Goal: Information Seeking & Learning: Learn about a topic

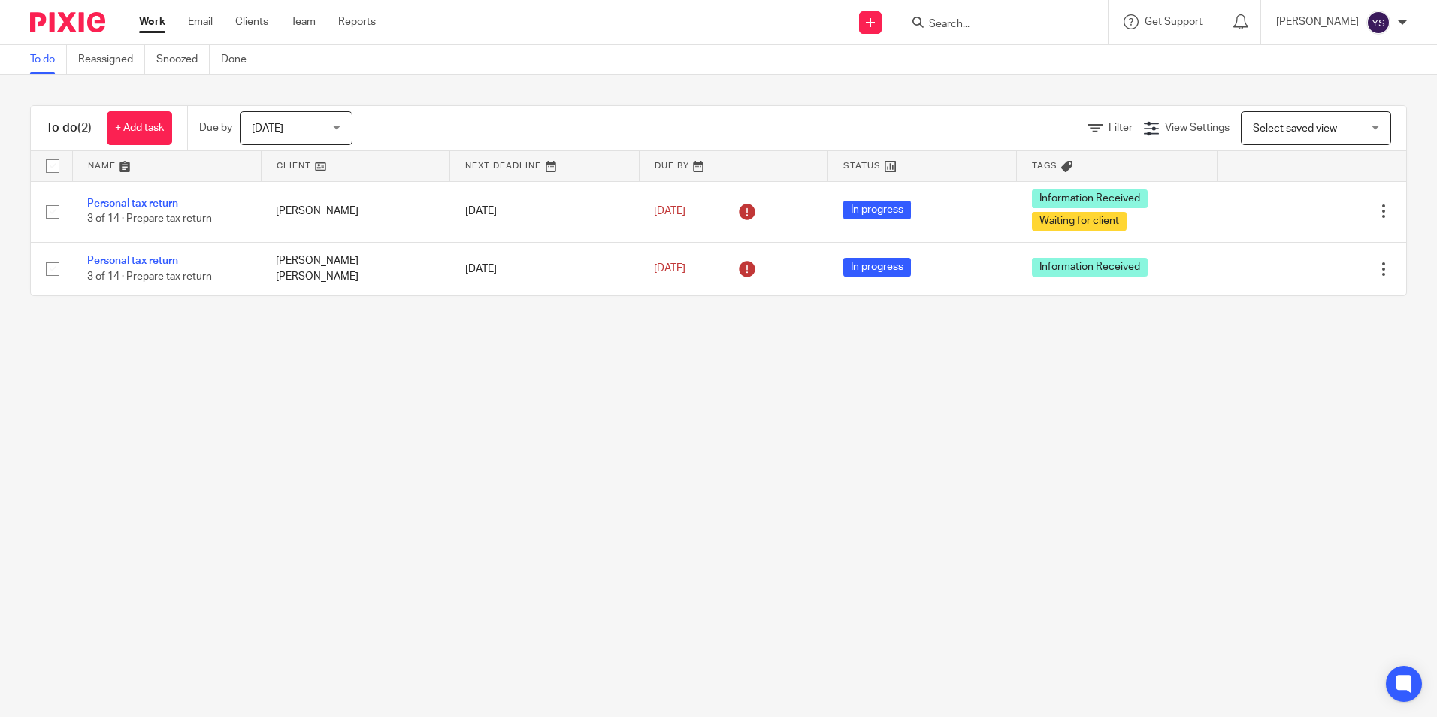
click at [963, 23] on input "Search" at bounding box center [994, 25] width 135 height 14
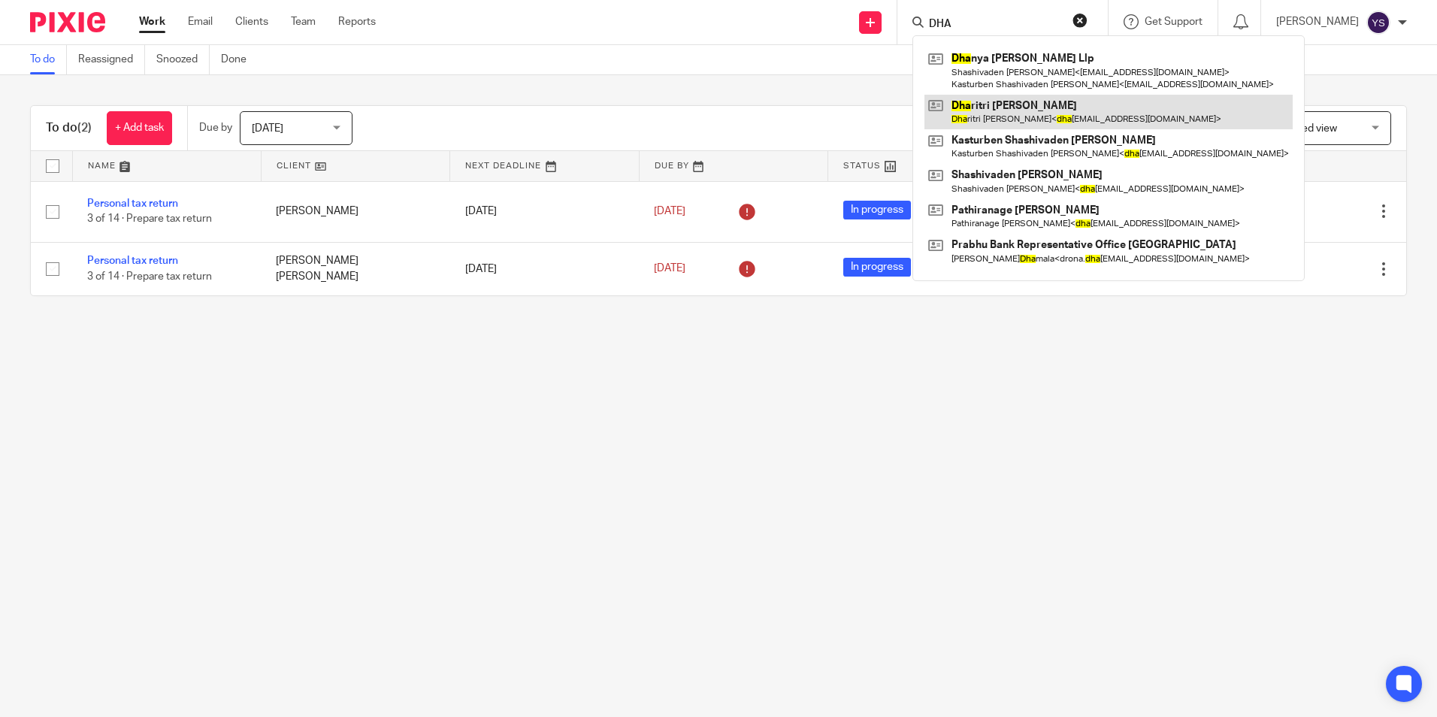
type input "DHA"
click at [998, 97] on link at bounding box center [1108, 112] width 368 height 35
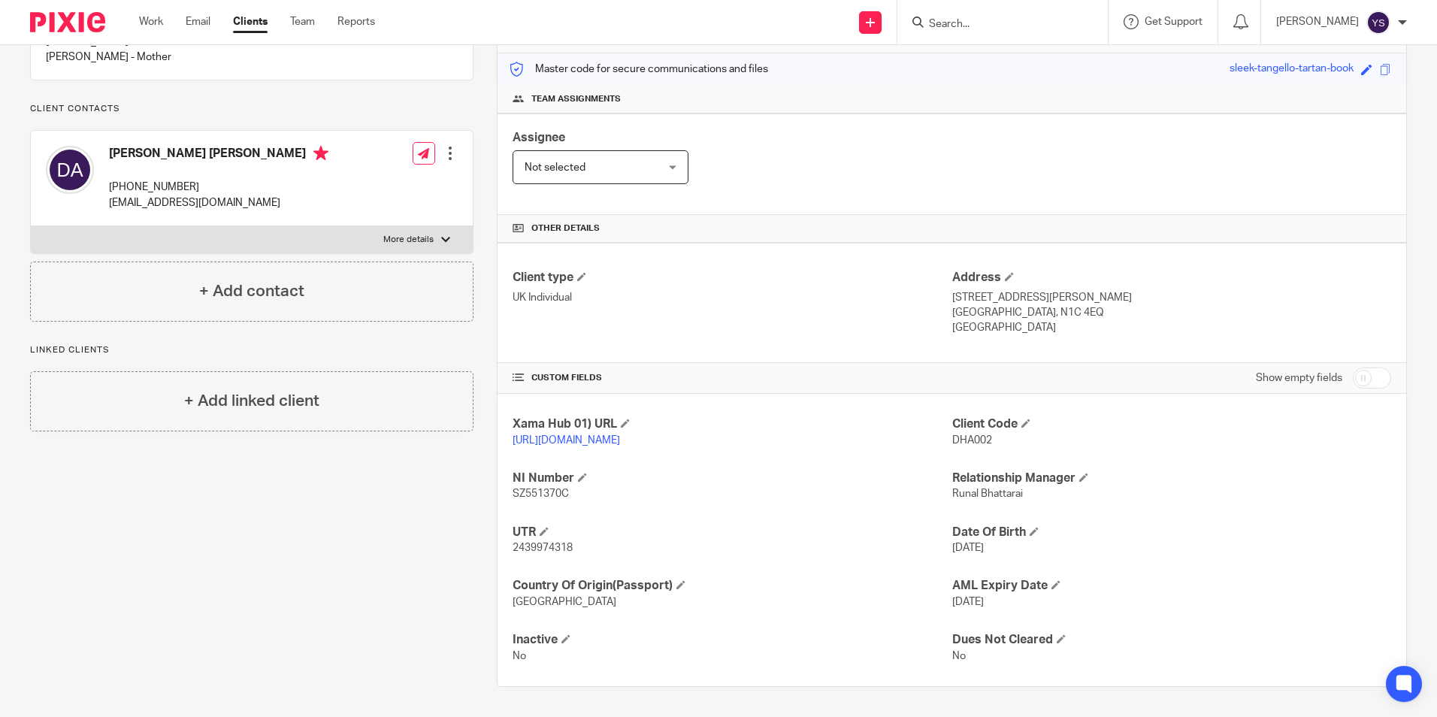
scroll to position [199, 0]
click at [445, 238] on div at bounding box center [445, 239] width 9 height 9
click at [31, 226] on input "More details" at bounding box center [30, 225] width 1 height 1
checkbox input "true"
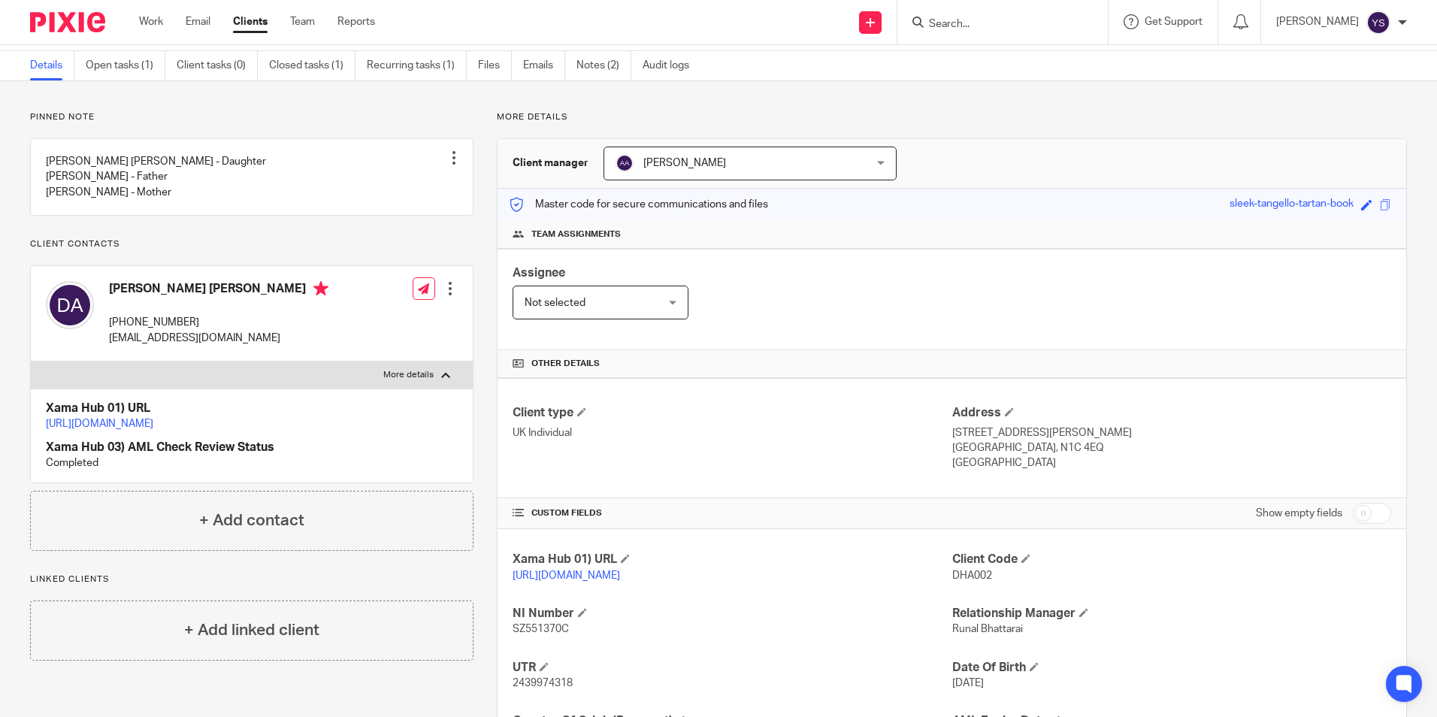
scroll to position [0, 0]
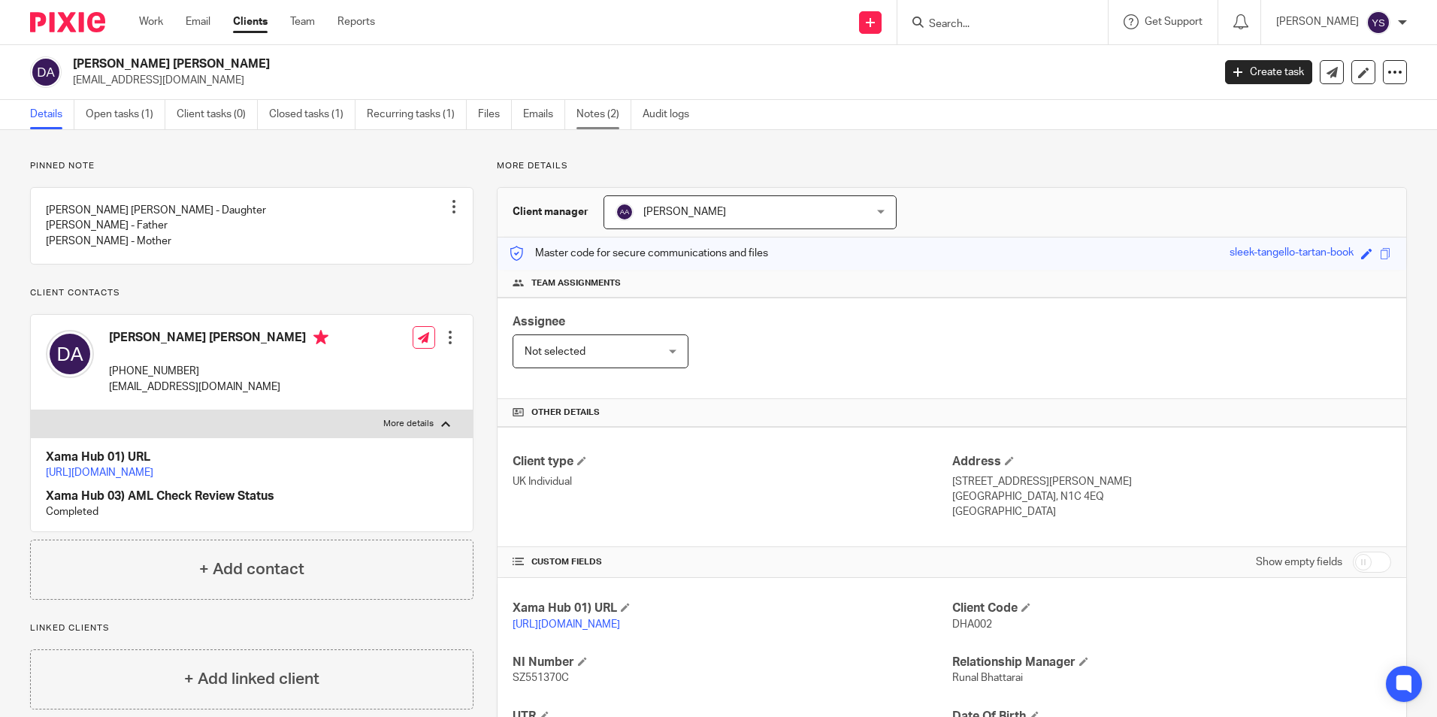
click at [608, 113] on link "Notes (2)" at bounding box center [603, 114] width 55 height 29
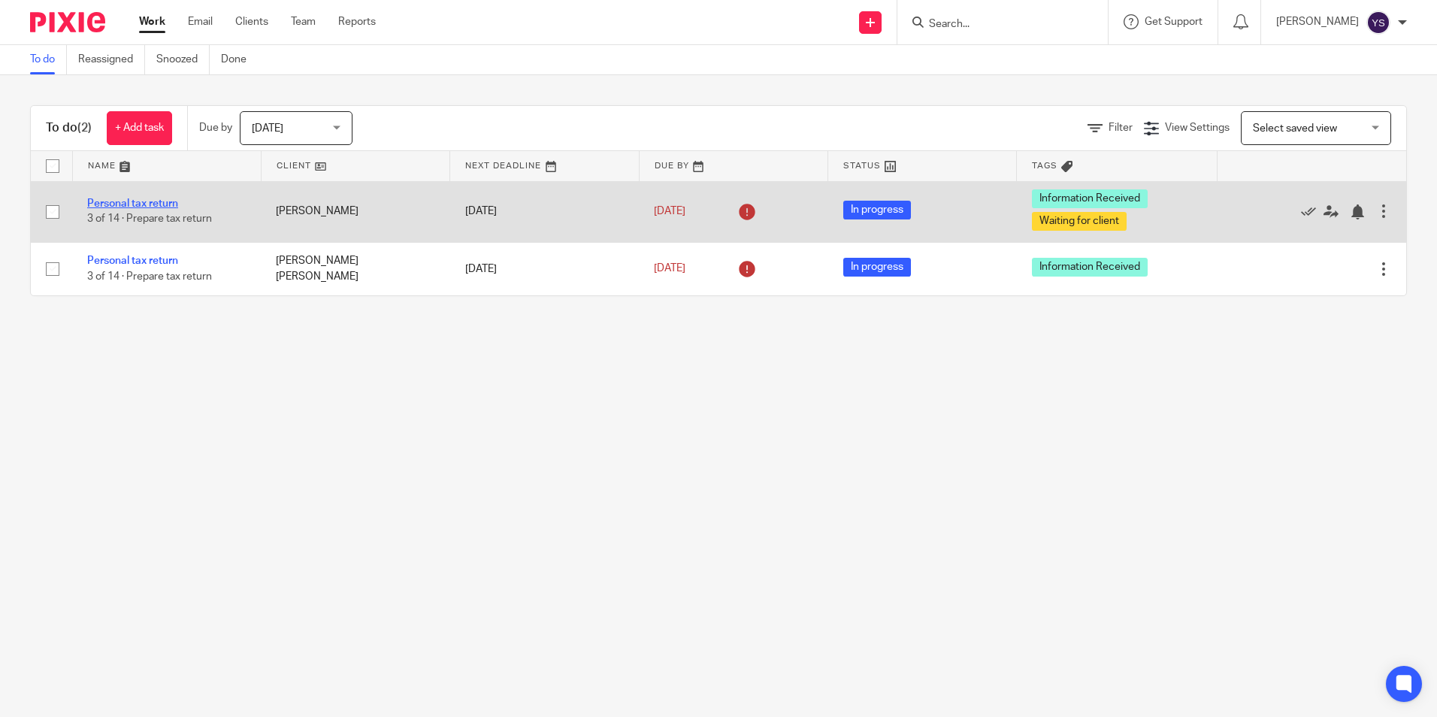
click at [132, 200] on link "Personal tax return" at bounding box center [132, 203] width 91 height 11
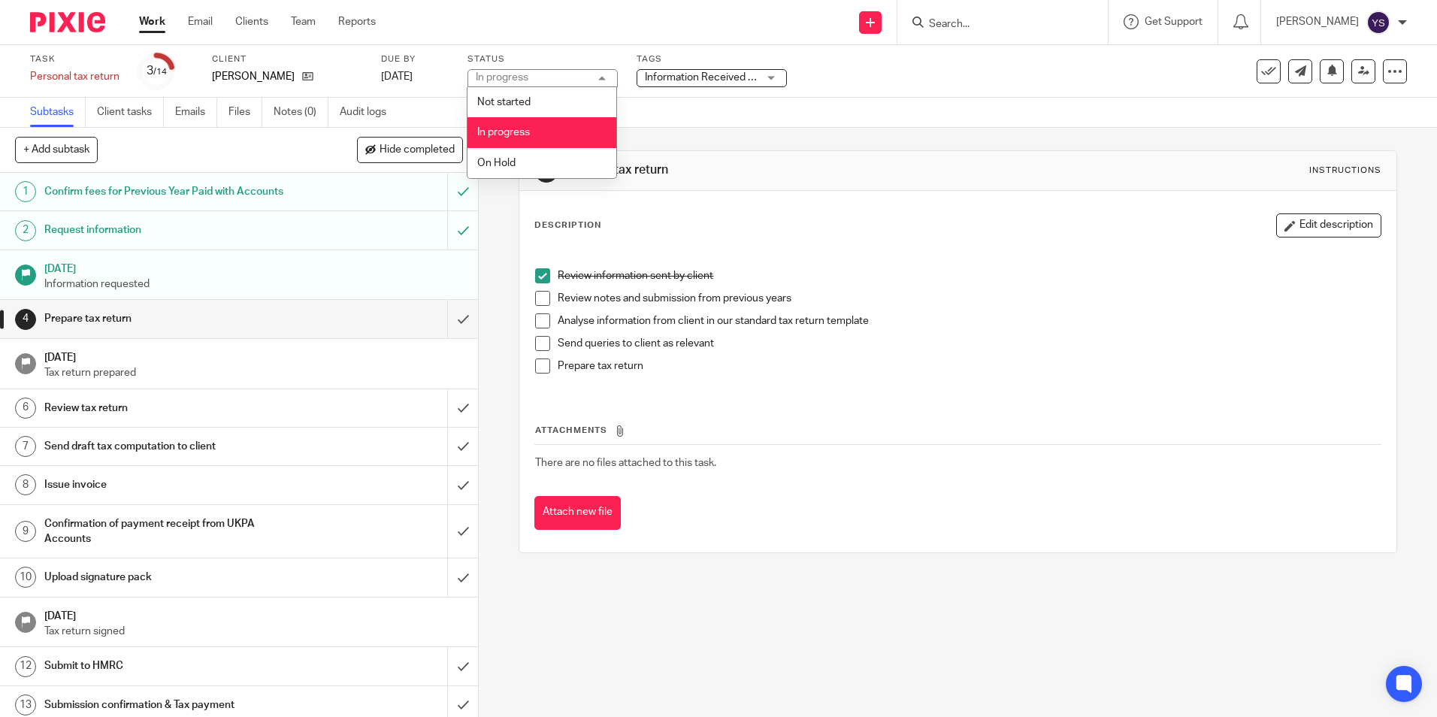
click at [764, 70] on div "Information Received + 1" at bounding box center [712, 78] width 150 height 18
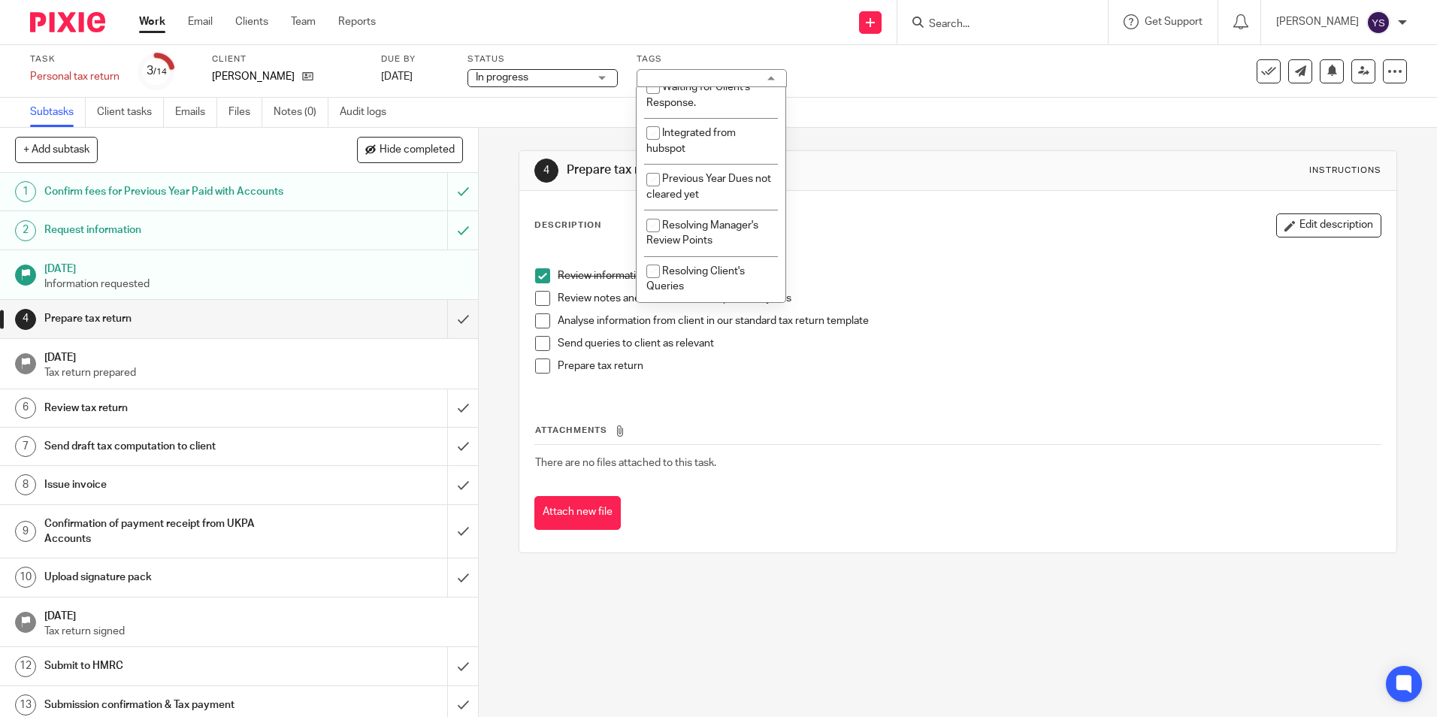
scroll to position [185, 0]
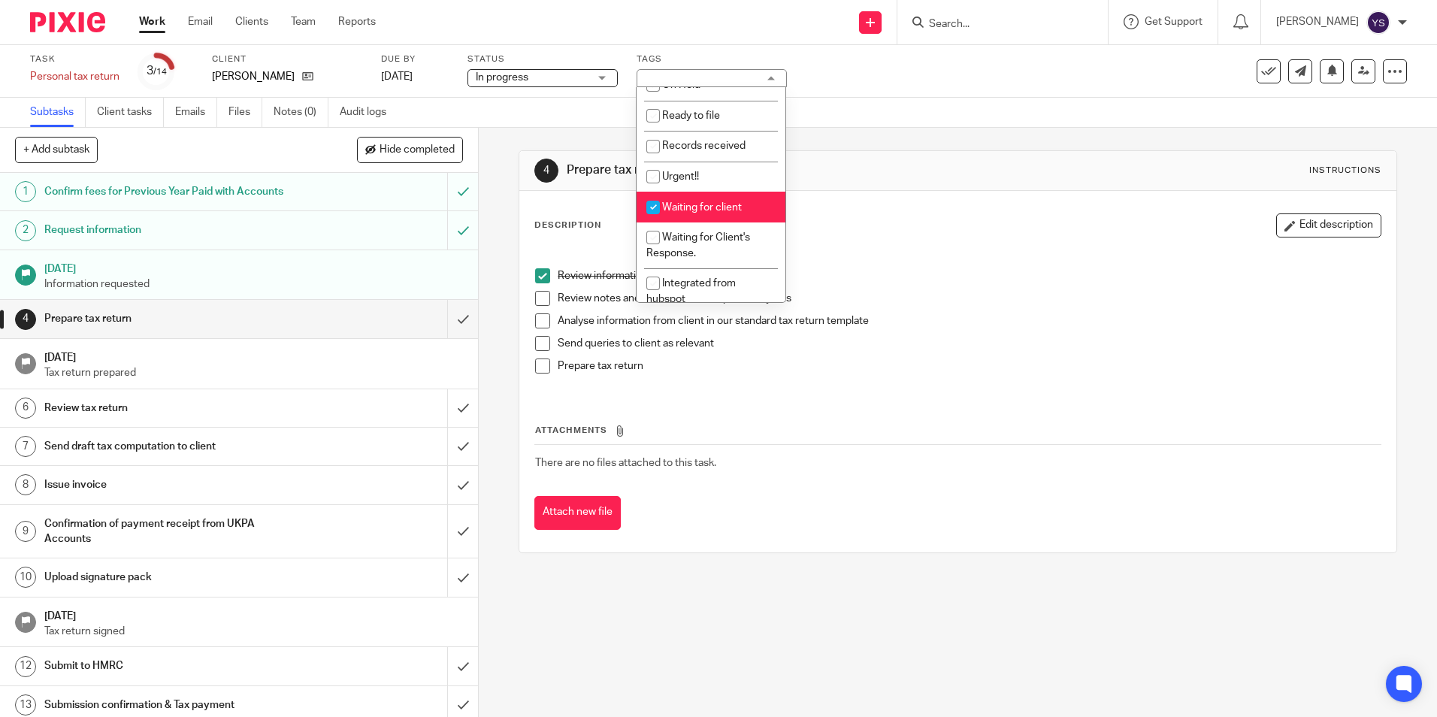
click at [655, 207] on input "checkbox" at bounding box center [653, 207] width 29 height 29
checkbox input "false"
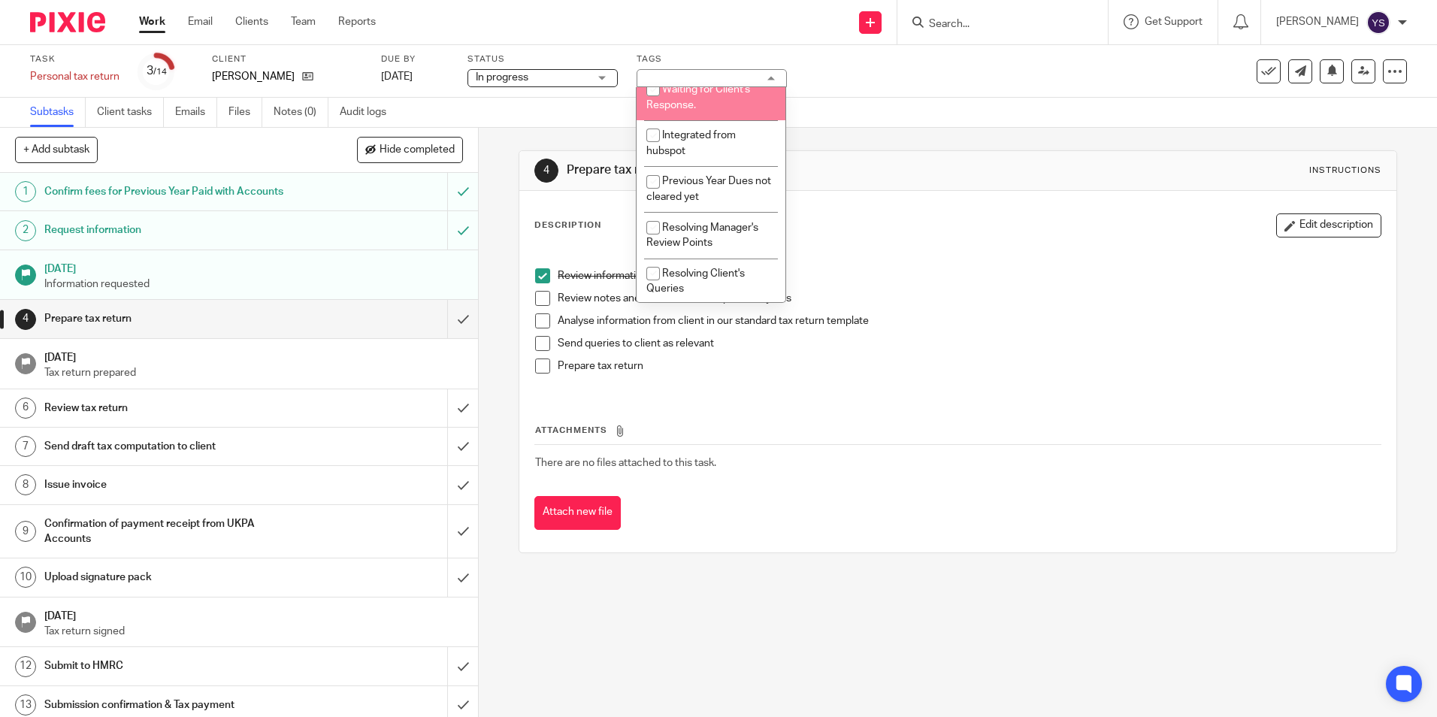
scroll to position [335, 0]
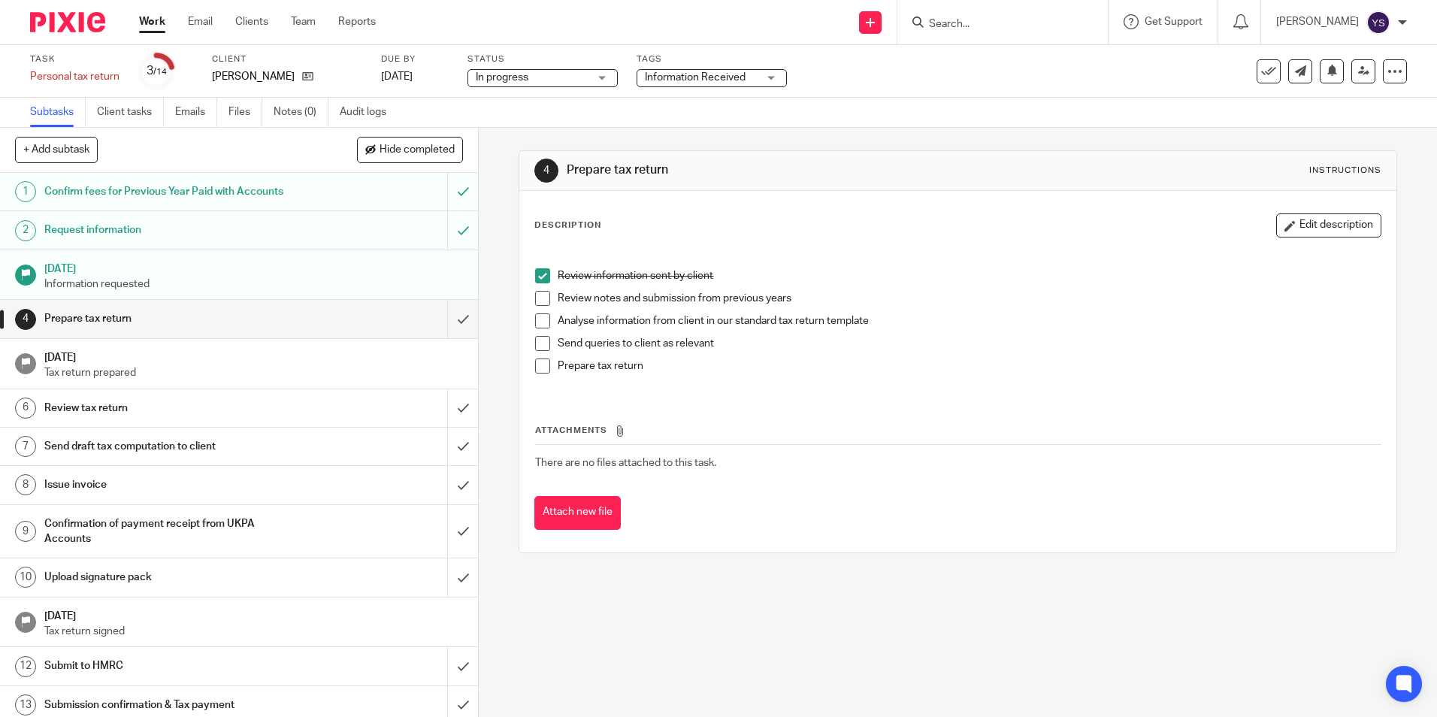
click at [960, 204] on div "Description Edit description Review information sent by client Review notes and…" at bounding box center [957, 372] width 876 height 362
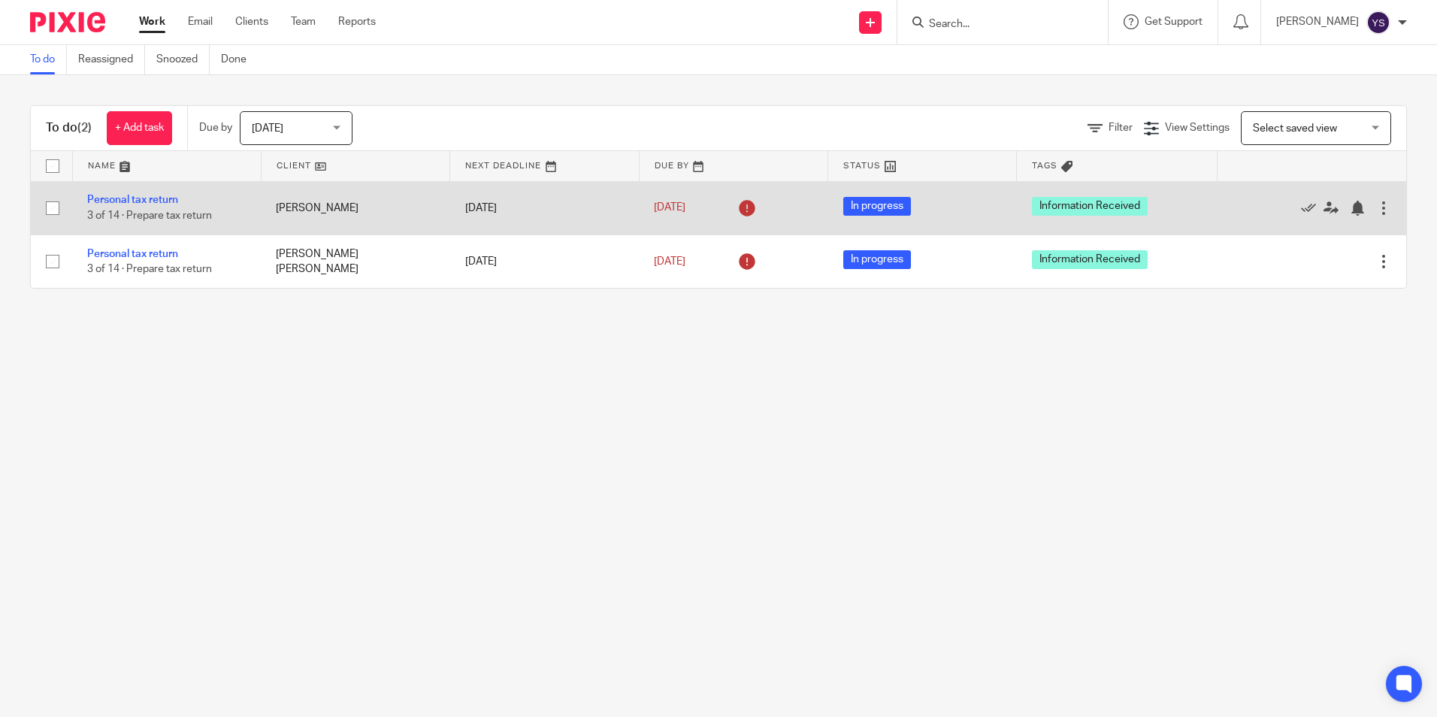
click at [305, 209] on td "[PERSON_NAME]" at bounding box center [355, 207] width 189 height 53
click at [1376, 207] on div at bounding box center [1383, 208] width 15 height 15
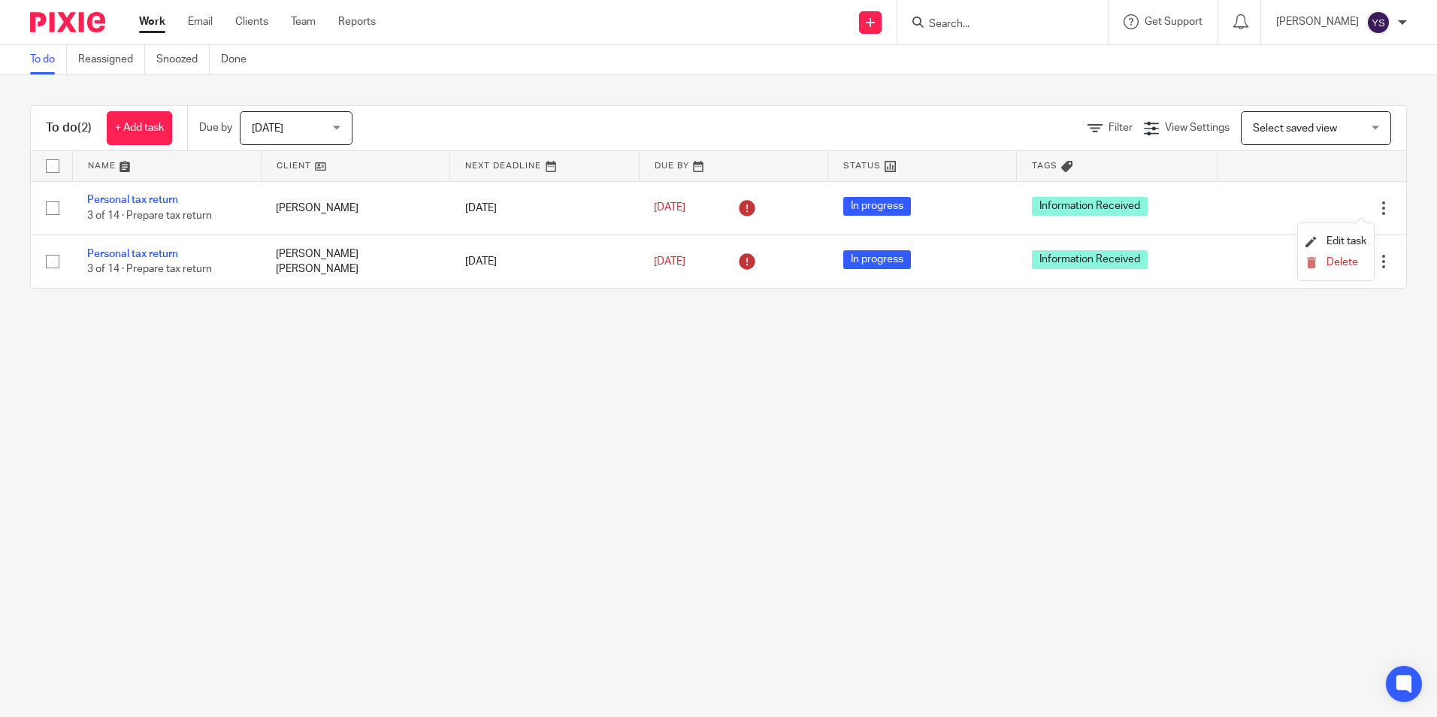
click at [901, 26] on div at bounding box center [1002, 22] width 210 height 44
click at [936, 18] on input "Search" at bounding box center [994, 25] width 135 height 14
type input "w"
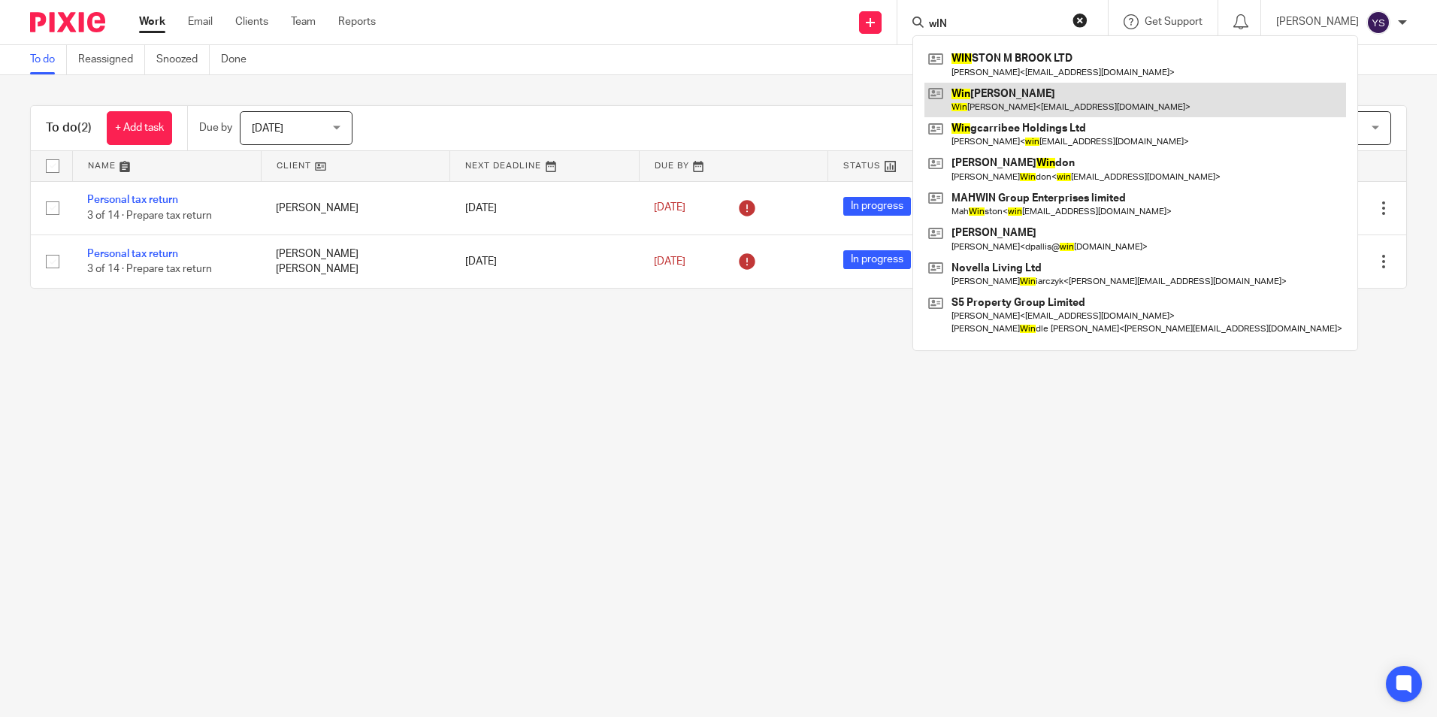
type input "wIN"
click at [975, 89] on link at bounding box center [1135, 100] width 422 height 35
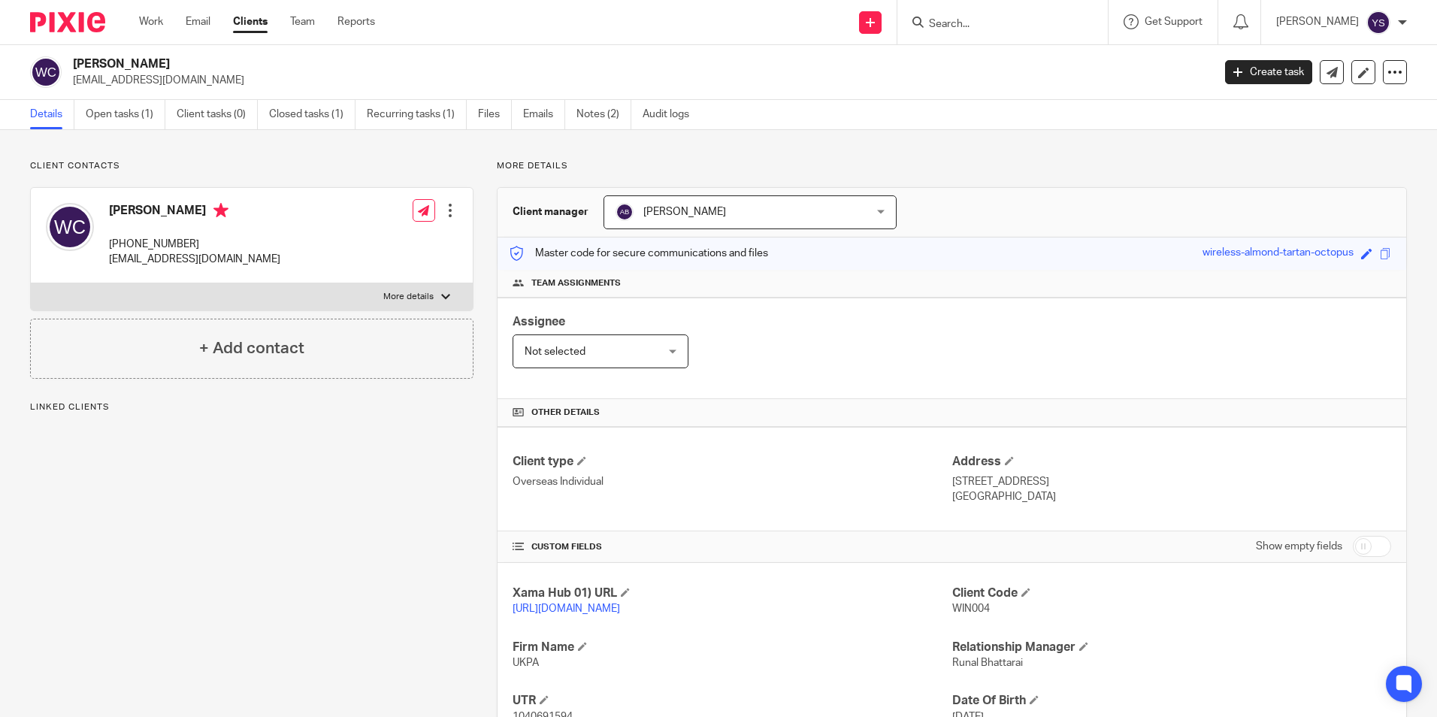
click at [447, 212] on div at bounding box center [450, 210] width 15 height 15
click at [464, 172] on p "Client contacts" at bounding box center [251, 166] width 443 height 12
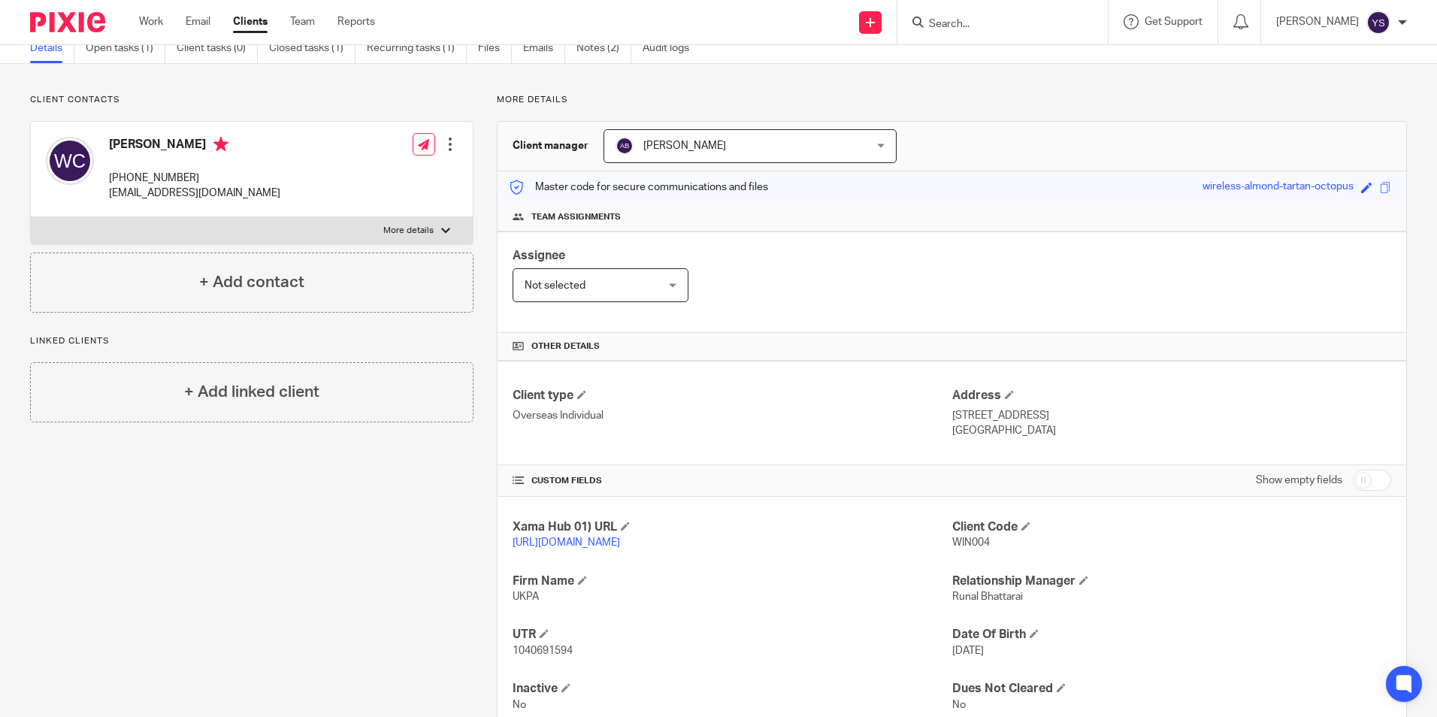
scroll to position [130, 0]
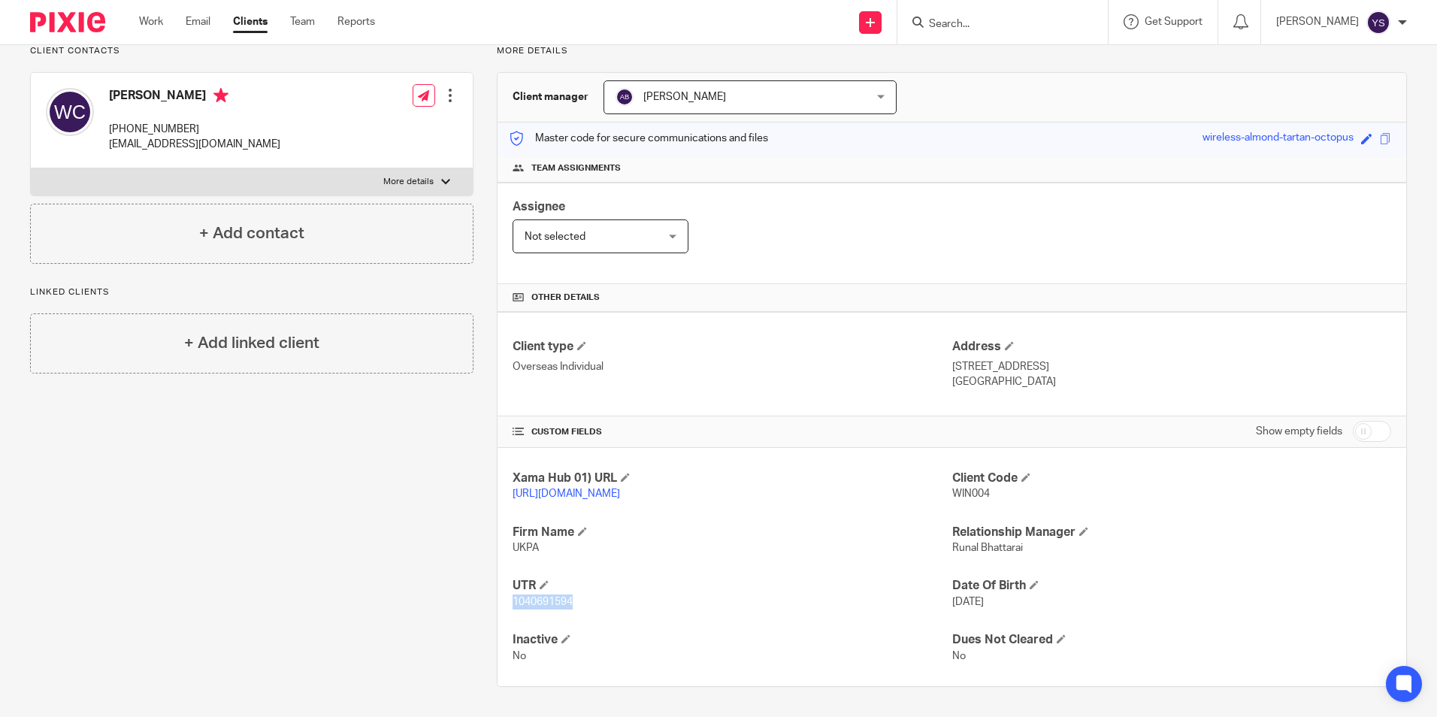
copy span "1040691594"
drag, startPoint x: 511, startPoint y: 601, endPoint x: 569, endPoint y: 600, distance: 57.9
click at [569, 600] on span "1040691594" at bounding box center [543, 602] width 60 height 11
click at [331, 558] on div "Client contacts Wing Yin Chan +852 6152 9198 apropertymgt@gmail.com Edit contac…" at bounding box center [240, 366] width 467 height 642
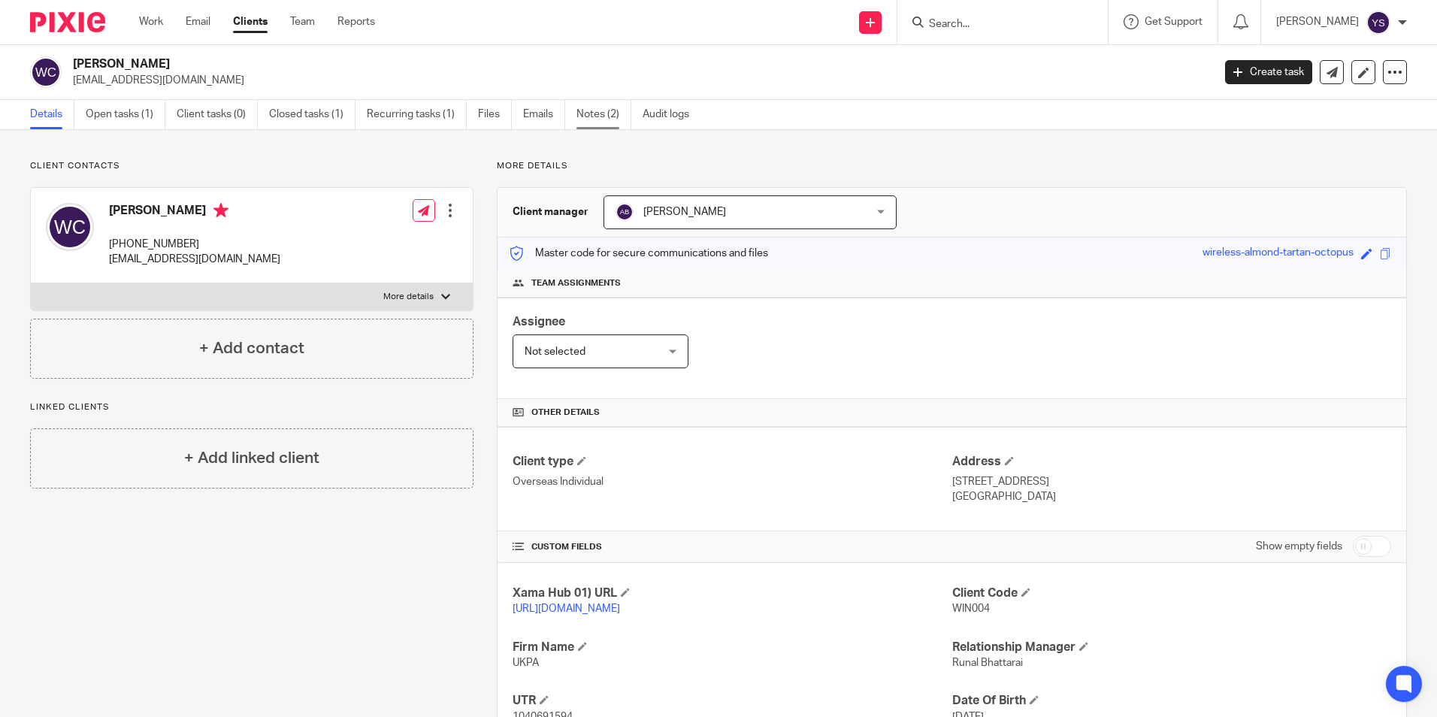
click at [615, 116] on link "Notes (2)" at bounding box center [603, 114] width 55 height 29
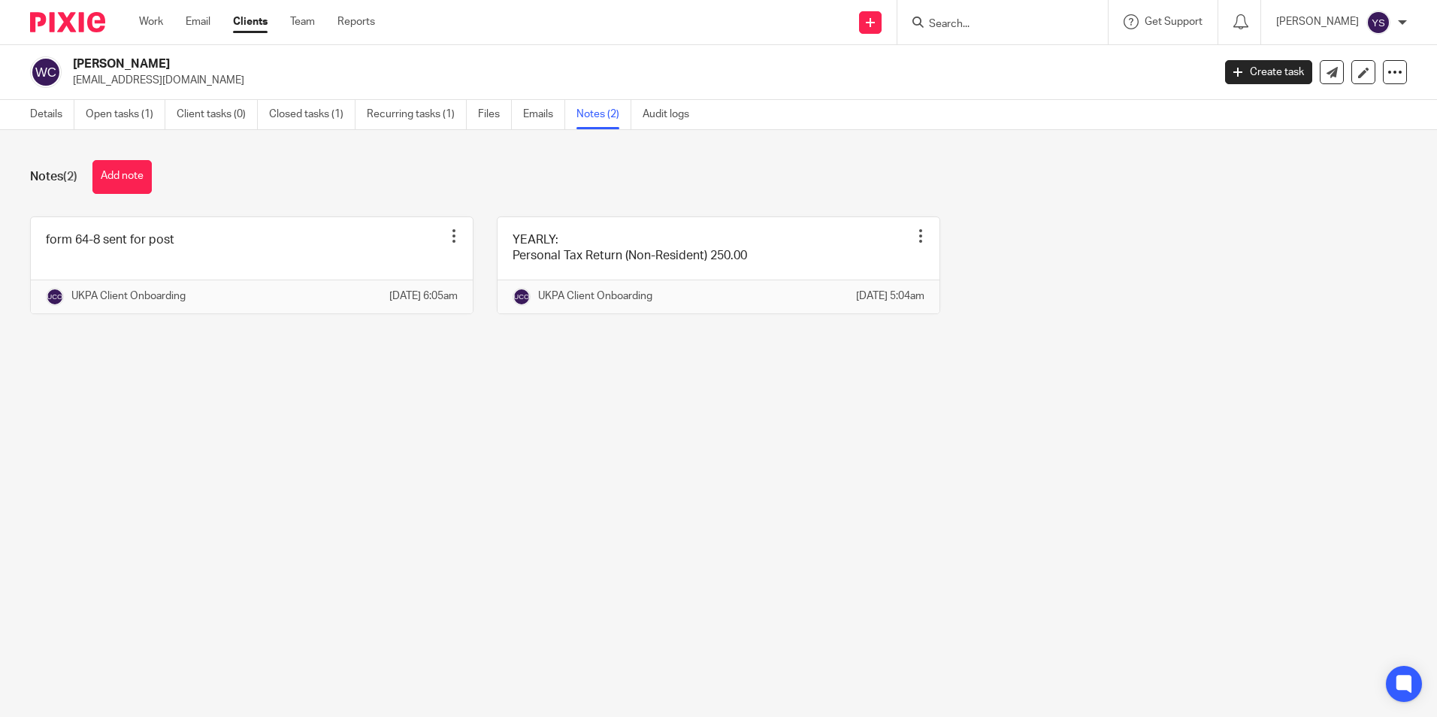
click at [973, 26] on input "Search" at bounding box center [994, 25] width 135 height 14
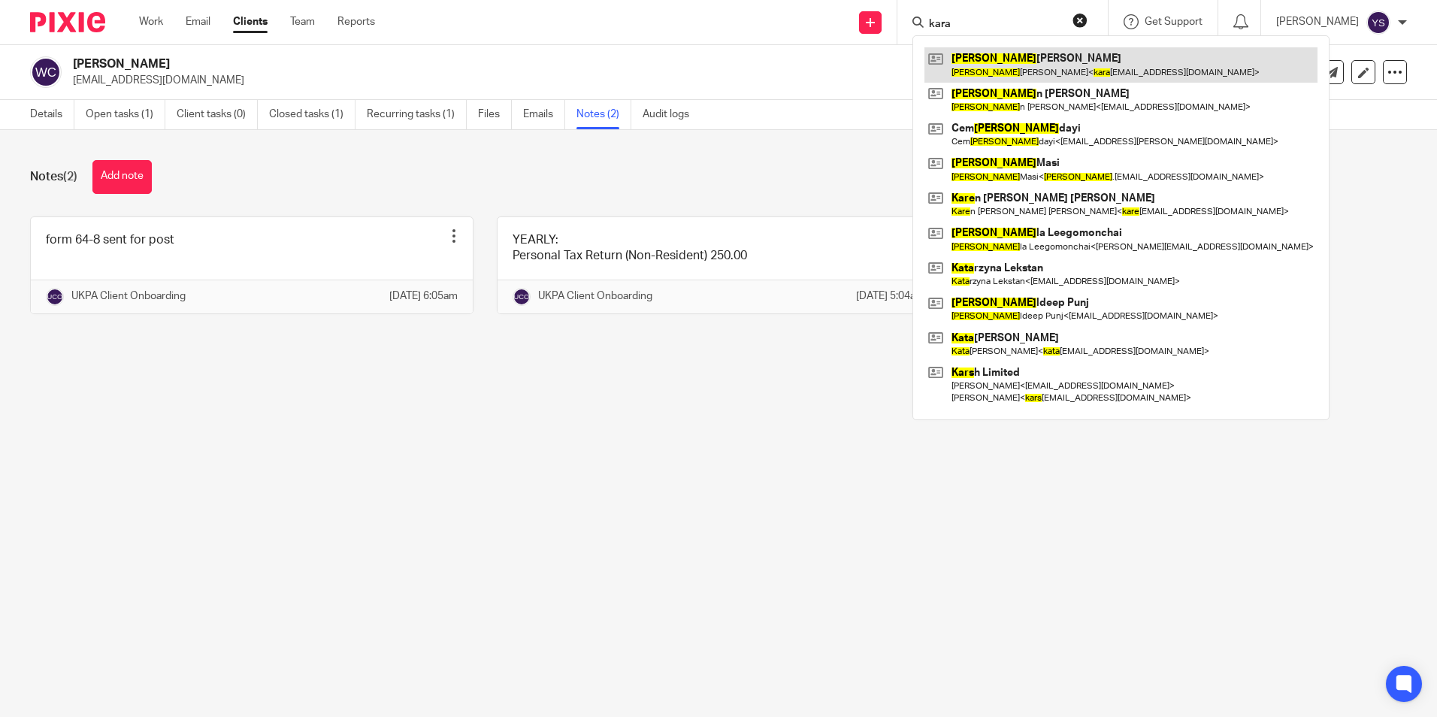
type input "kara"
click at [1012, 49] on link at bounding box center [1120, 64] width 393 height 35
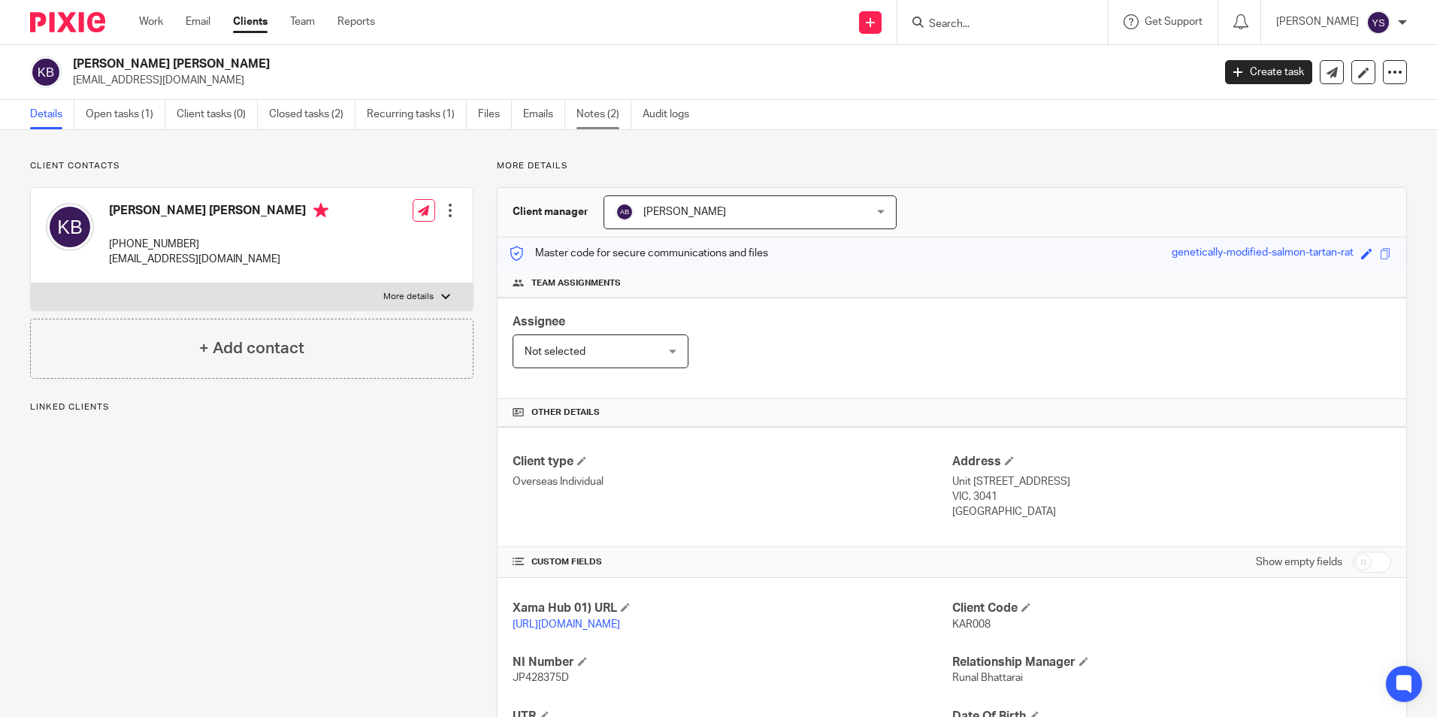
click at [625, 114] on link "Notes (2)" at bounding box center [603, 114] width 55 height 29
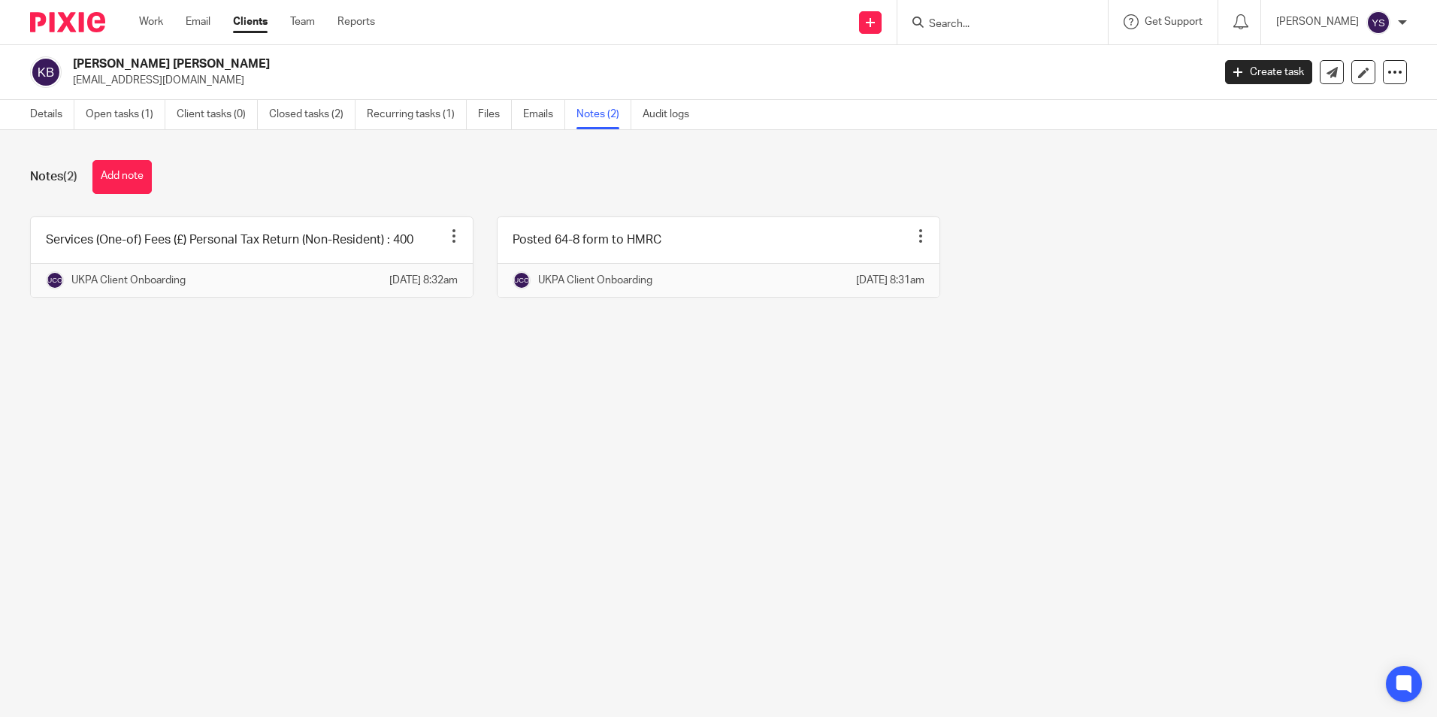
click at [948, 22] on input "Search" at bounding box center [994, 25] width 135 height 14
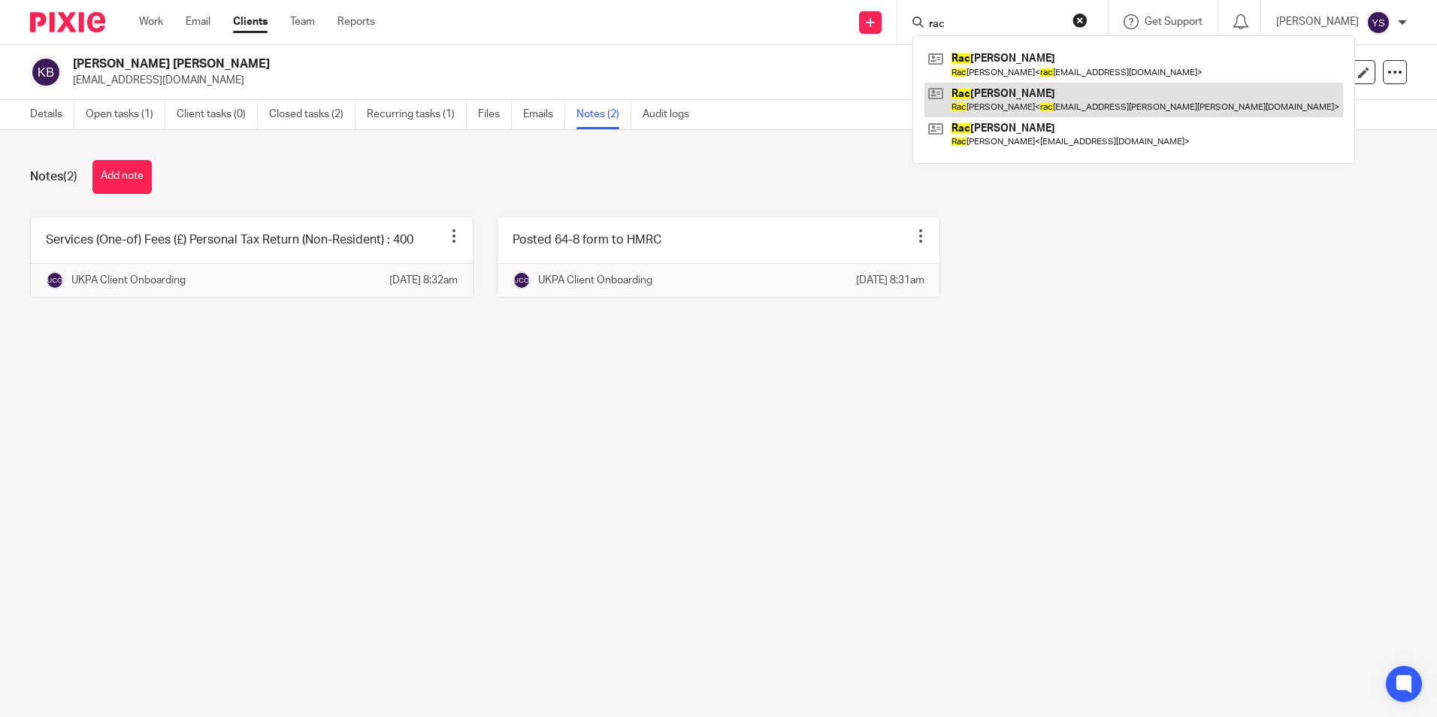
type input "rac"
click at [975, 95] on link at bounding box center [1133, 100] width 419 height 35
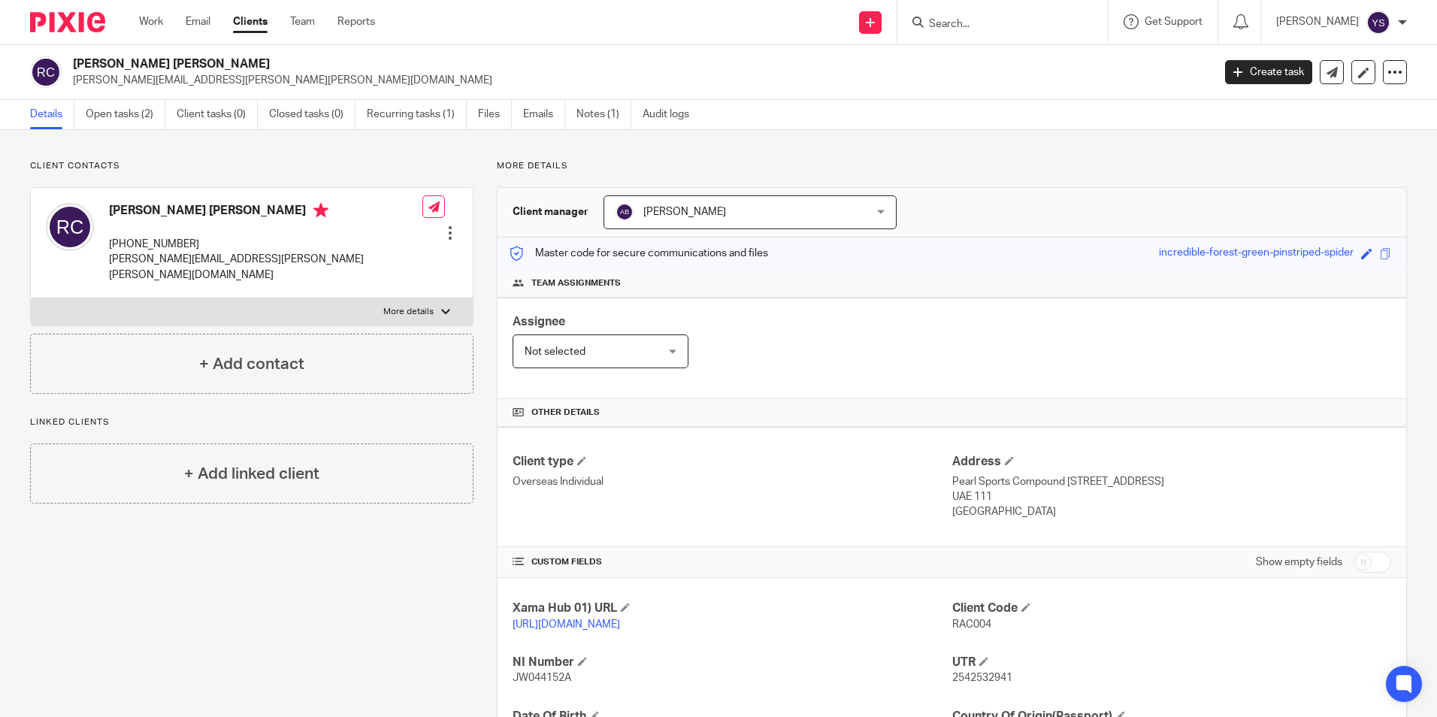
click at [667, 352] on div "Not selected Not selected" at bounding box center [601, 351] width 176 height 34
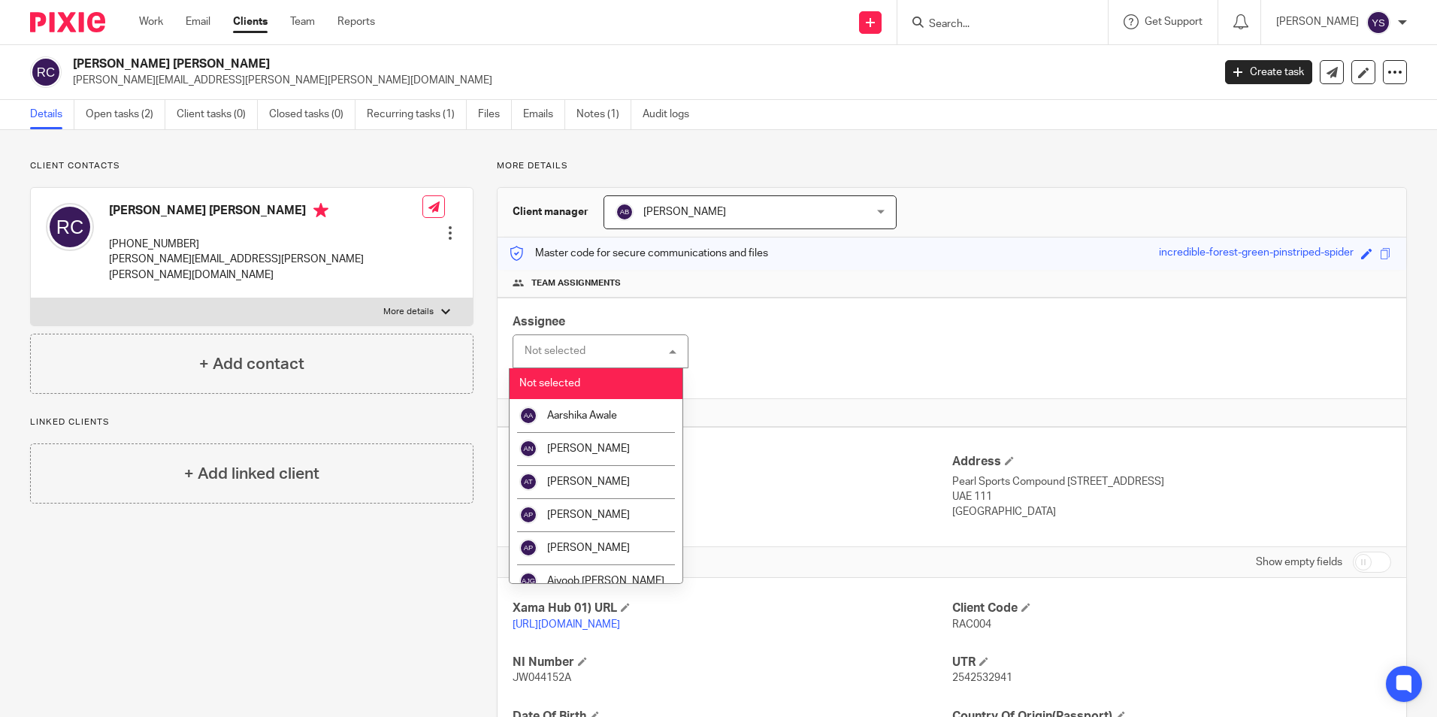
click at [890, 316] on div "Assignee Not selected Not selected Not selected Aarshika Awale Aayush Niraula A…" at bounding box center [952, 348] width 909 height 101
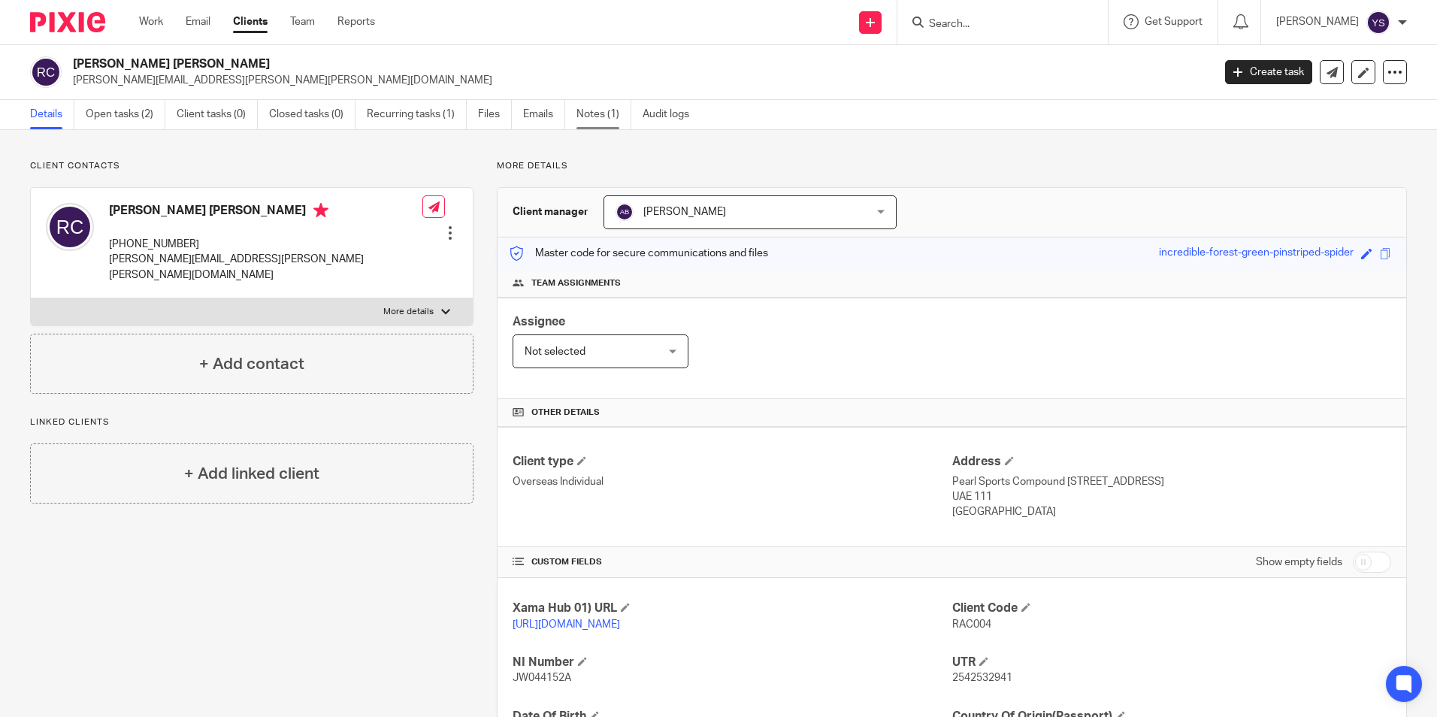
click at [612, 120] on link "Notes (1)" at bounding box center [603, 114] width 55 height 29
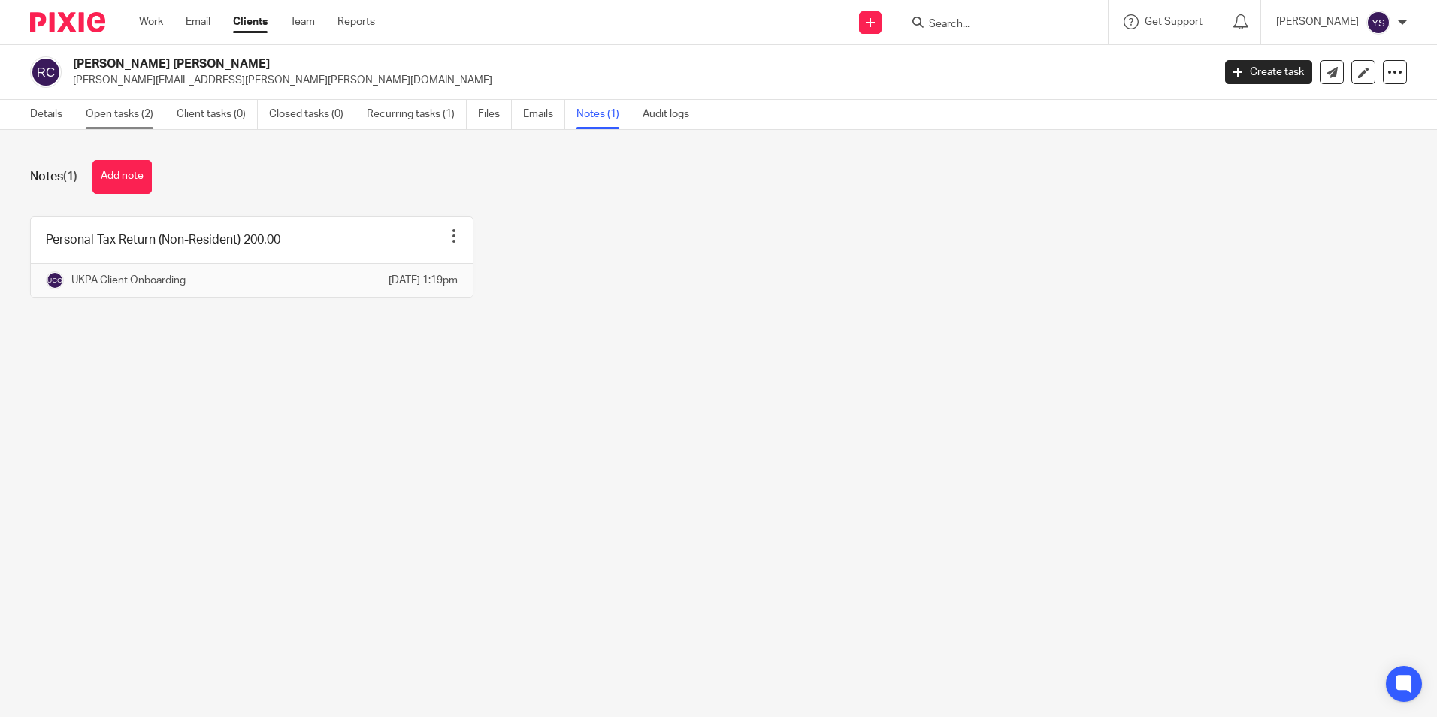
click at [105, 111] on link "Open tasks (2)" at bounding box center [126, 114] width 80 height 29
